Goal: Book appointment/travel/reservation

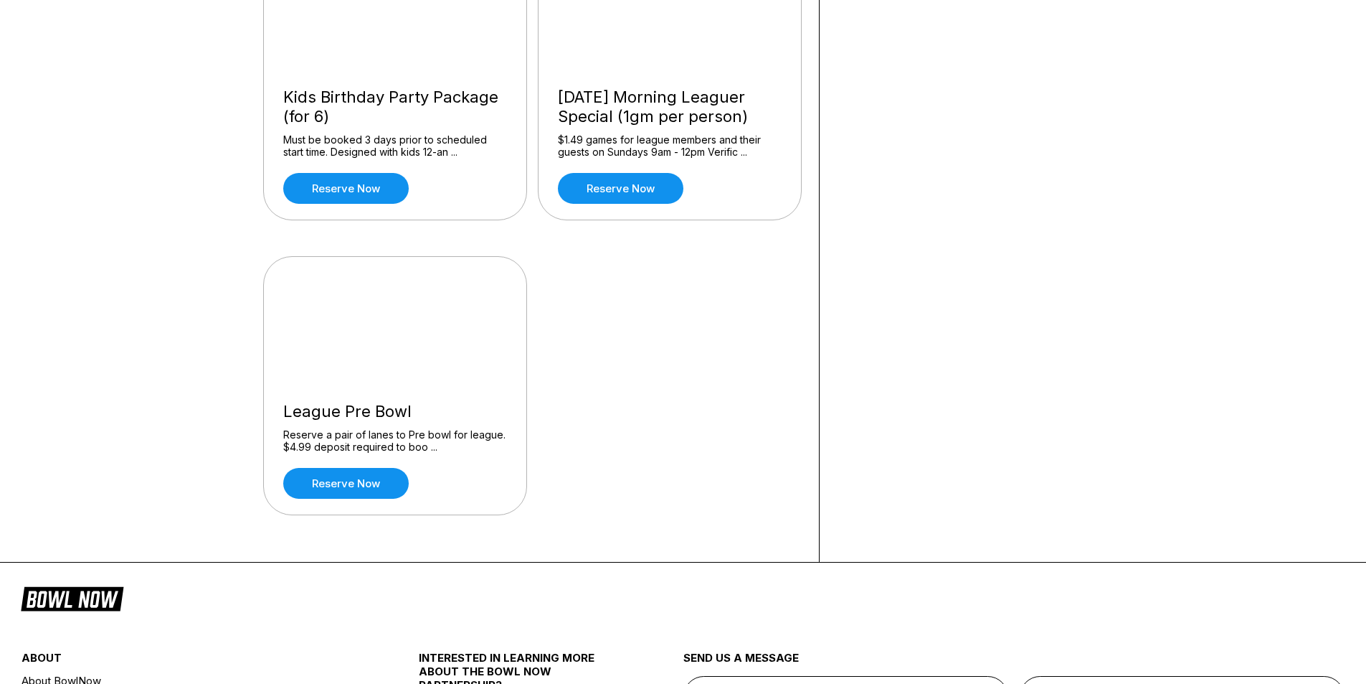
scroll to position [1506, 0]
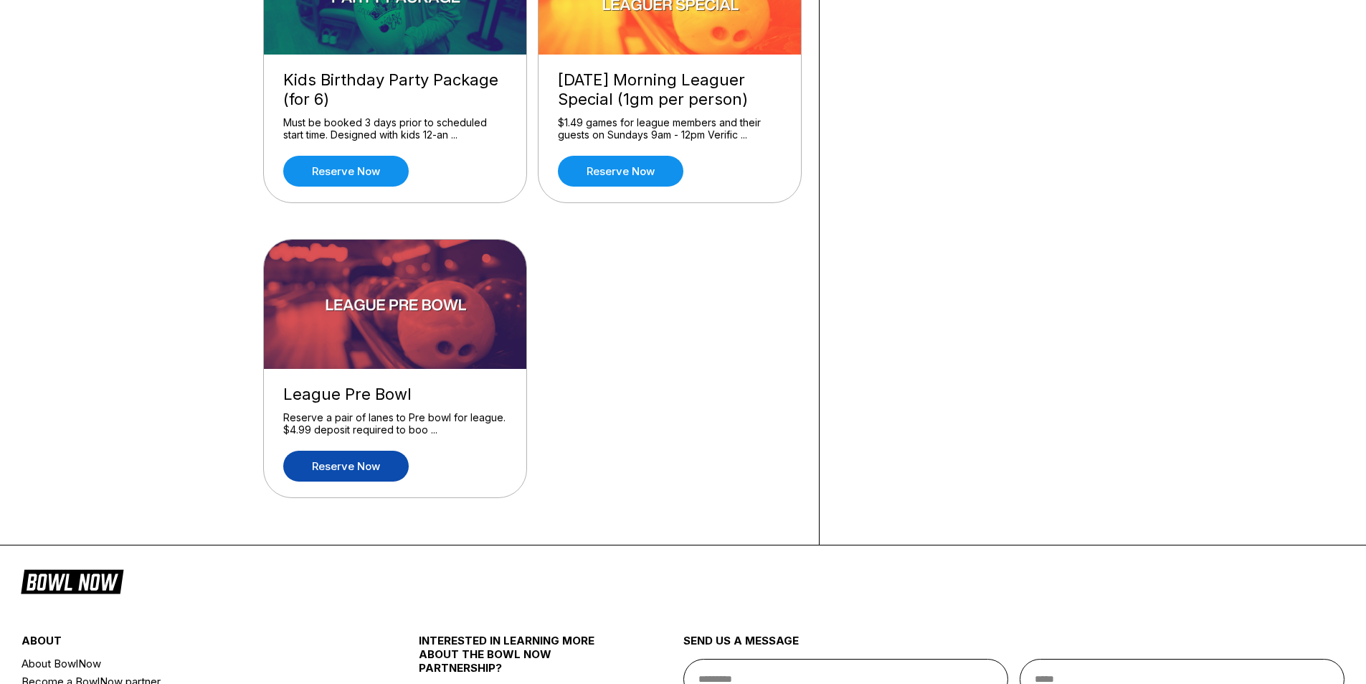
click at [347, 468] on link "Reserve now" at bounding box center [346, 465] width 126 height 31
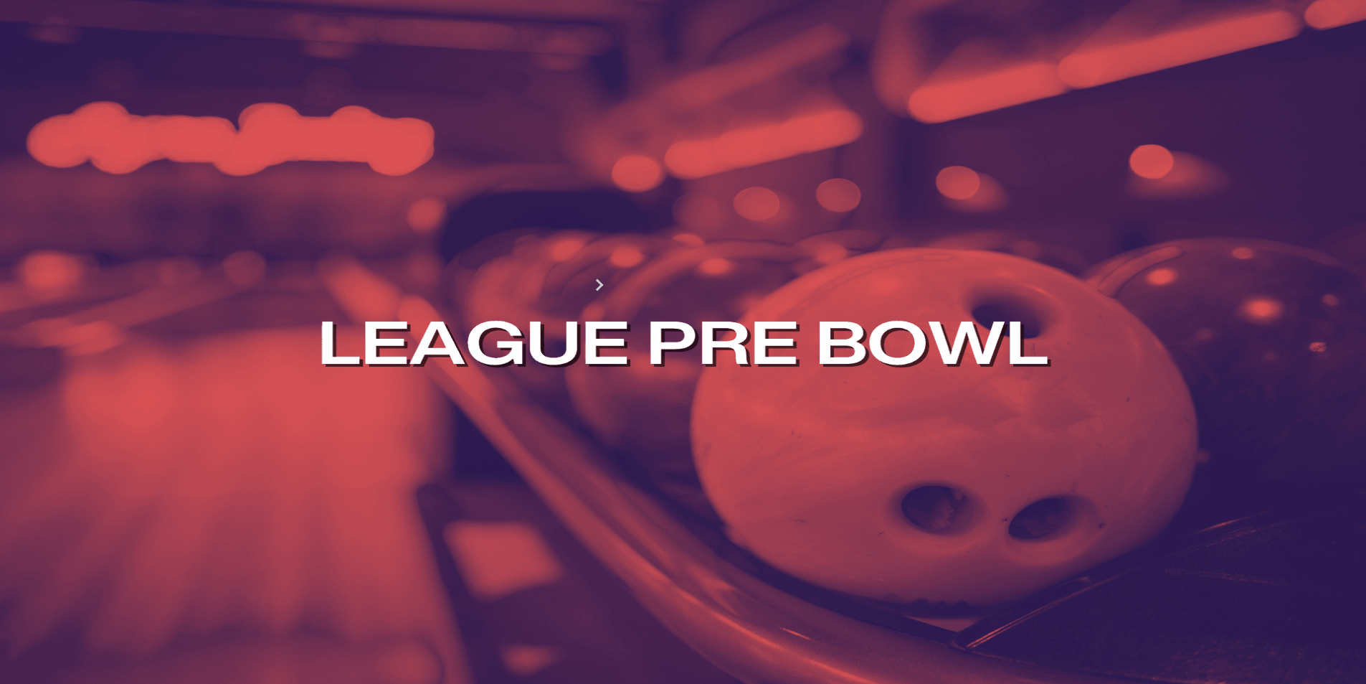
click at [364, 363] on div "8" at bounding box center [353, 353] width 19 height 19
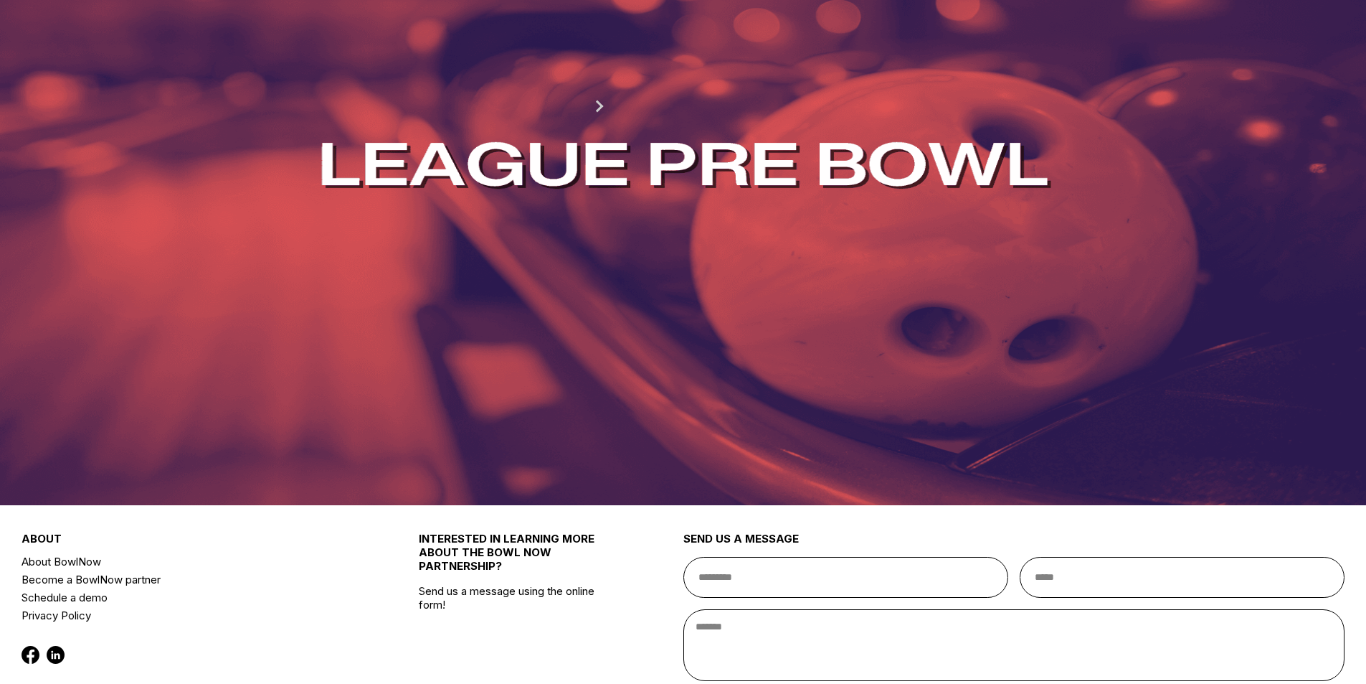
scroll to position [143, 0]
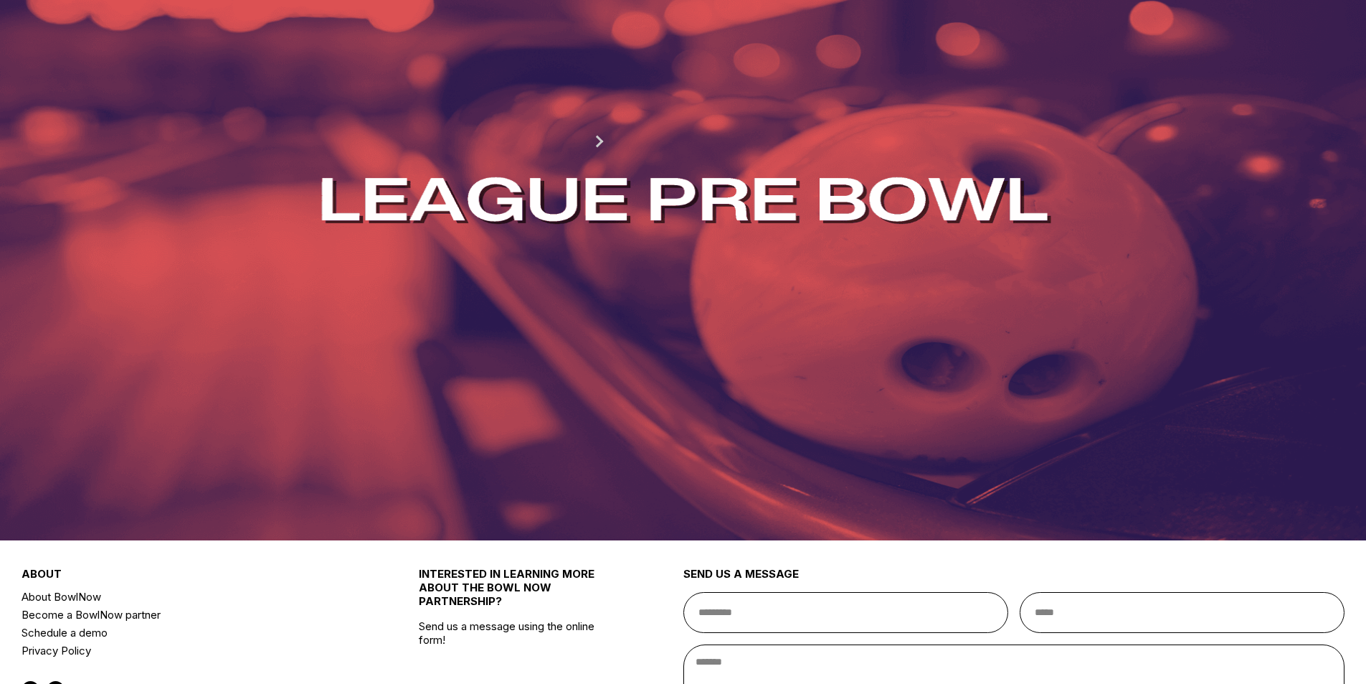
click at [369, 50] on button at bounding box center [378, 42] width 19 height 15
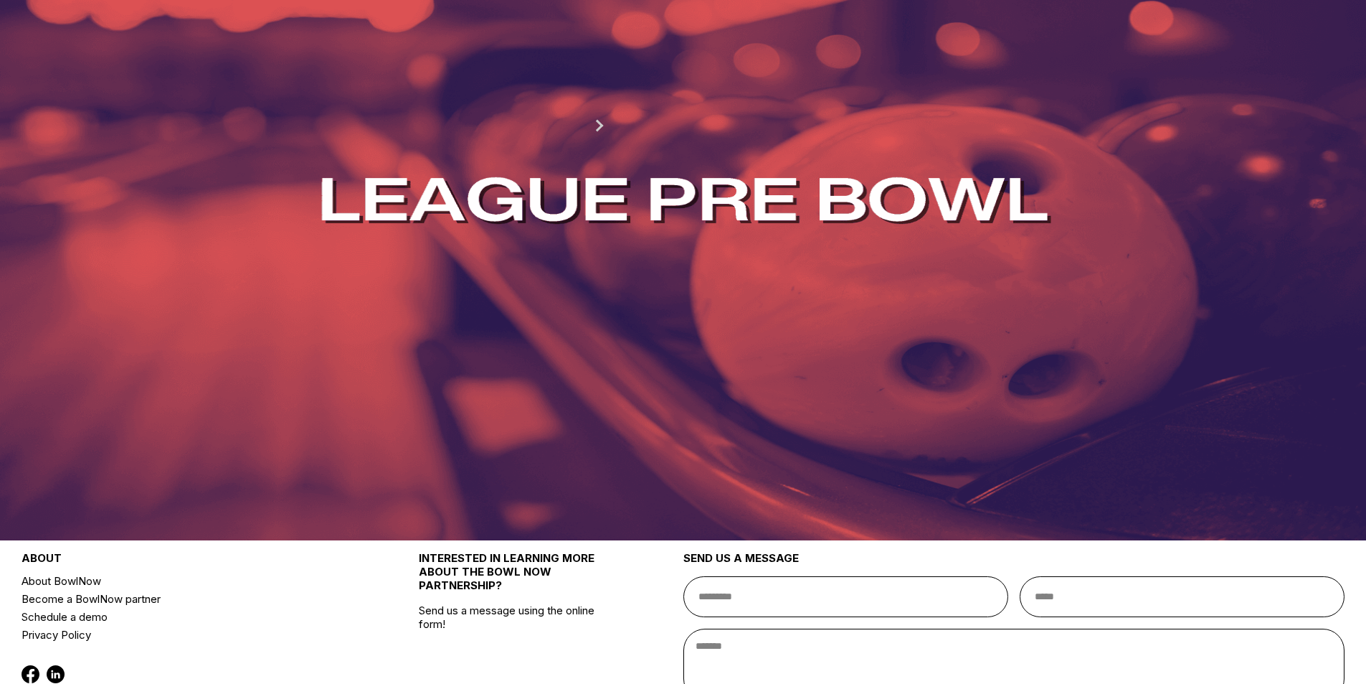
click at [287, 34] on button at bounding box center [277, 26] width 19 height 15
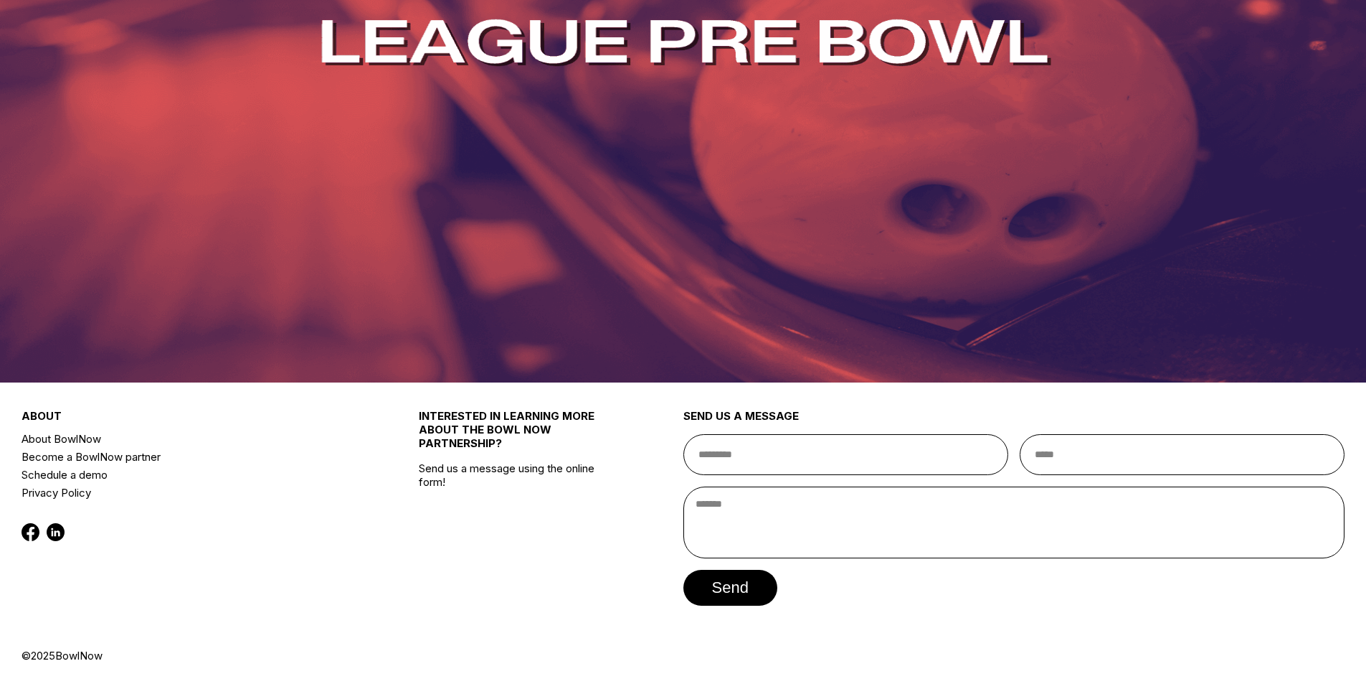
scroll to position [359, 0]
click at [335, 200] on button "2:00 PM" at bounding box center [301, 190] width 67 height 20
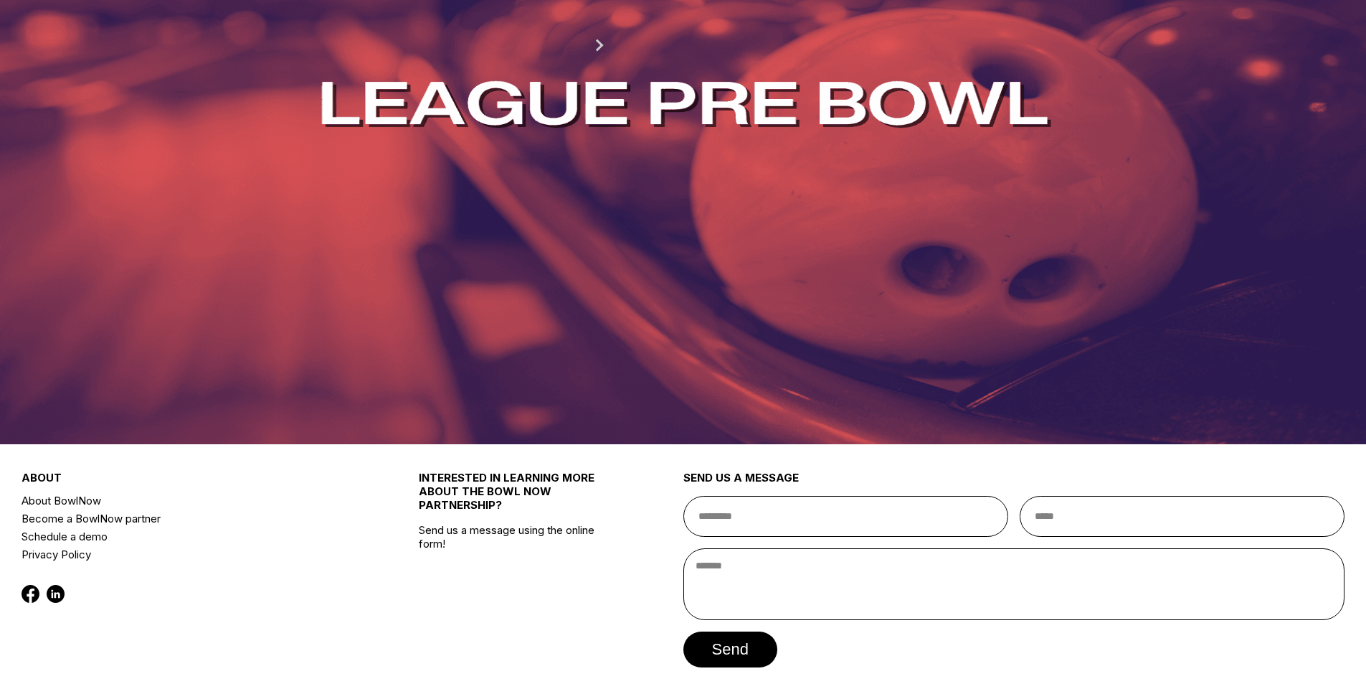
scroll to position [215, 0]
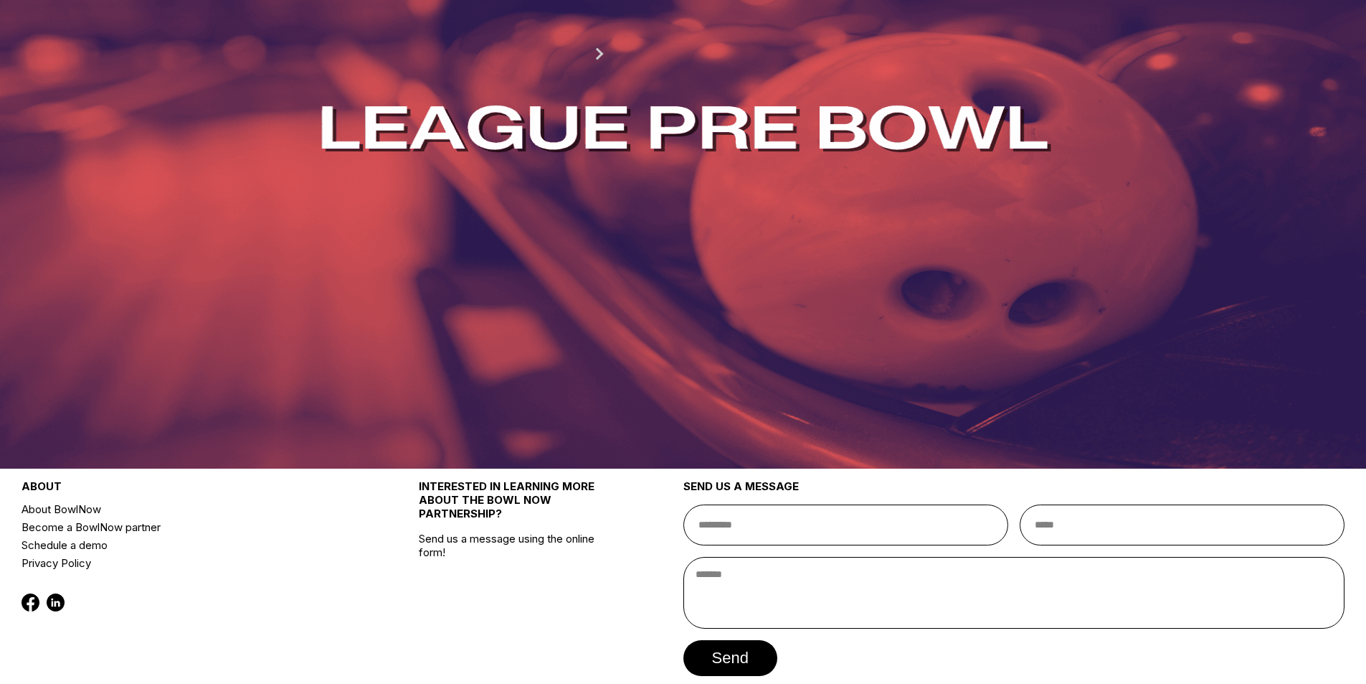
click at [335, 270] on button "2:00 PM" at bounding box center [301, 260] width 67 height 20
type input "*"
